Goal: Task Accomplishment & Management: Use online tool/utility

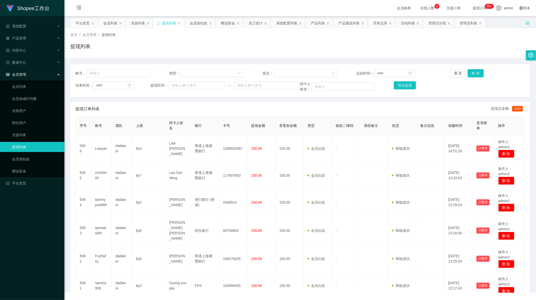
click at [227, 21] on div "赠送彩金" at bounding box center [228, 23] width 14 height 10
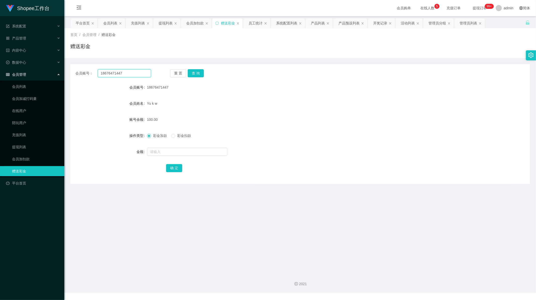
click at [125, 72] on input "18676471447" at bounding box center [125, 73] width 54 height 8
paste input "zras88"
type input "zras88"
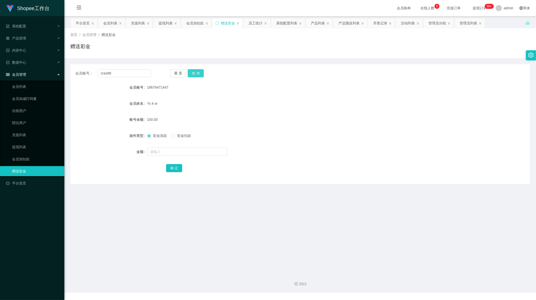
drag, startPoint x: 197, startPoint y: 73, endPoint x: 199, endPoint y: 81, distance: 8.5
click at [197, 73] on button "查 询" at bounding box center [196, 73] width 16 height 8
click at [173, 155] on div at bounding box center [281, 152] width 268 height 10
click at [175, 154] on input "text" at bounding box center [187, 152] width 80 height 8
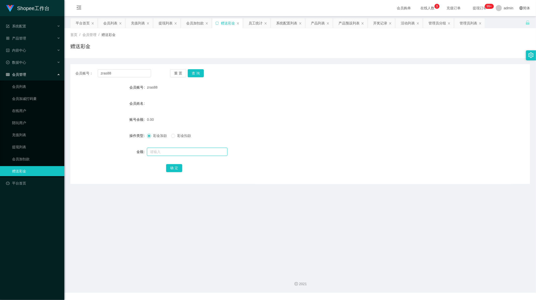
click at [175, 154] on input "text" at bounding box center [187, 152] width 80 height 8
type input "100"
click at [175, 167] on button "确 定" at bounding box center [174, 168] width 16 height 8
